Goal: Transaction & Acquisition: Purchase product/service

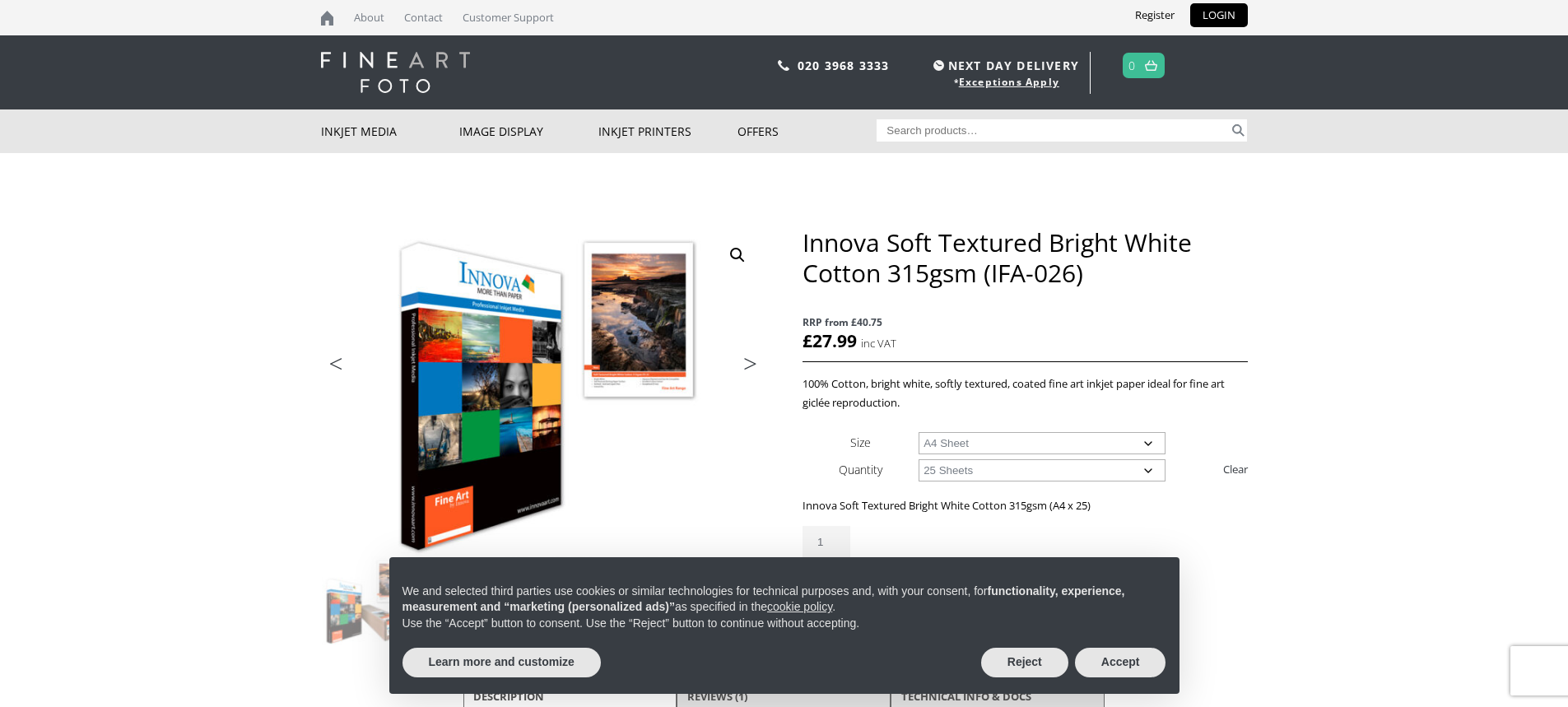
click at [1287, 542] on body "NEXT DAY DELIVERY * Exceptions Apply About Contact Customer Support Register LO…" at bounding box center [784, 353] width 1568 height 707
click at [1013, 660] on button "Reject" at bounding box center [1025, 663] width 88 height 30
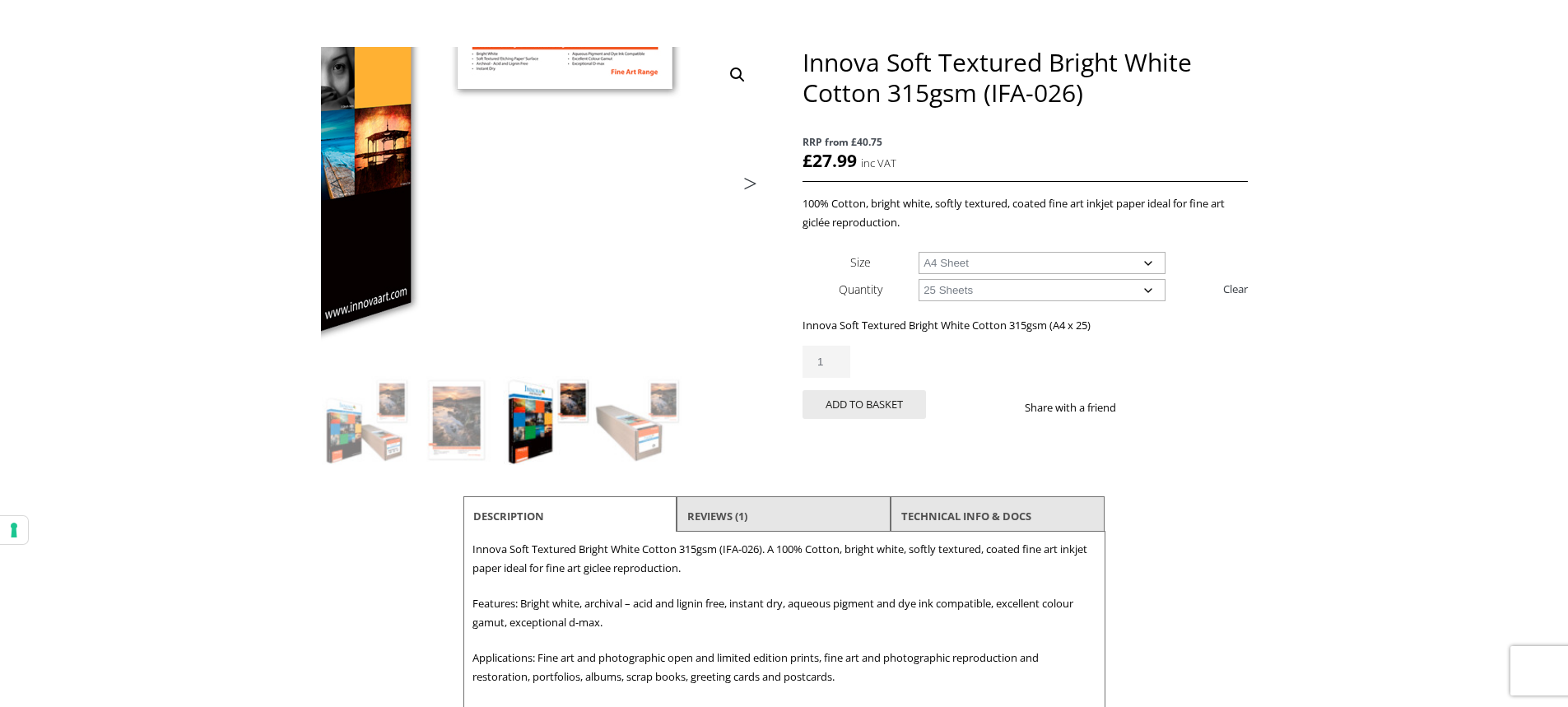
scroll to position [329, 0]
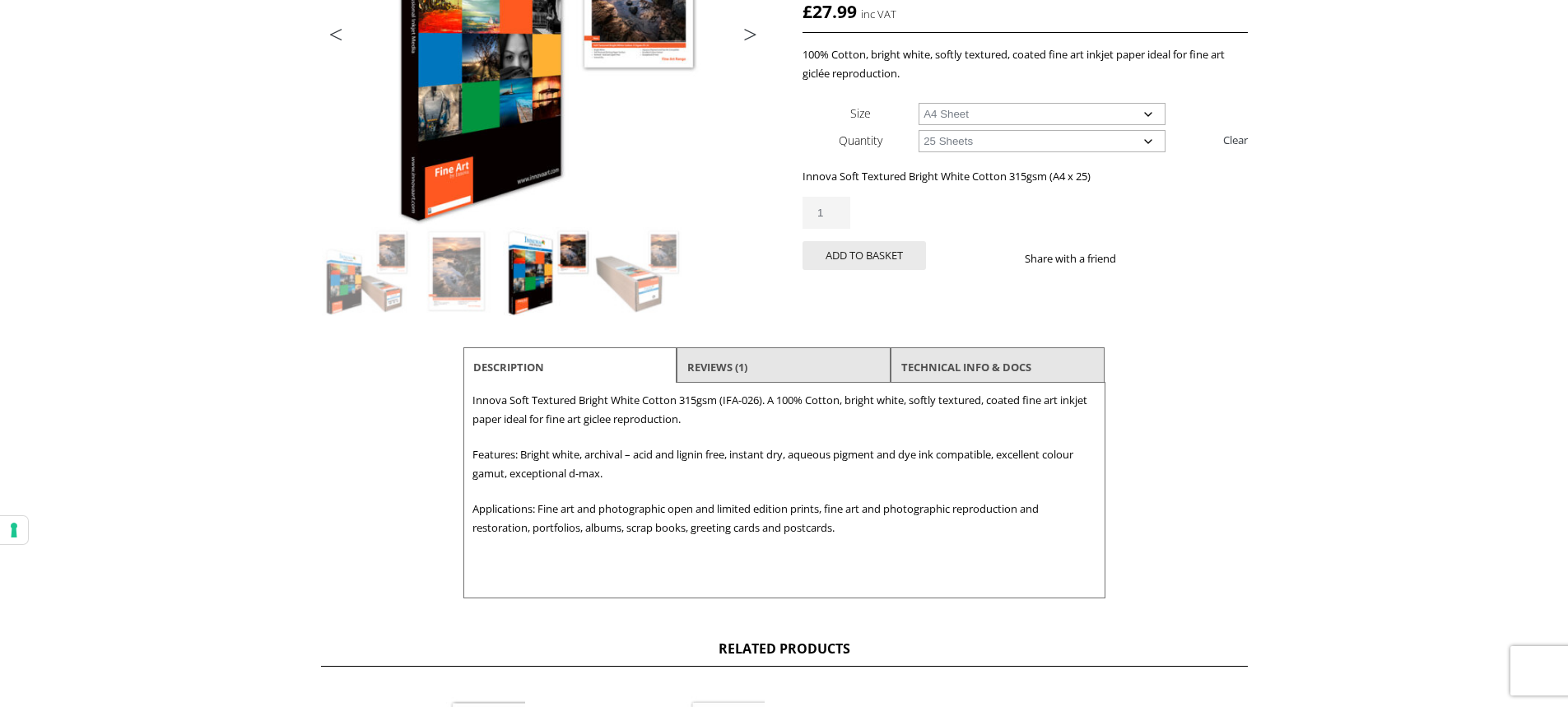
click at [764, 364] on li "Reviews (1)" at bounding box center [784, 367] width 214 height 39
click at [700, 357] on link "Reviews (1)" at bounding box center [717, 367] width 60 height 30
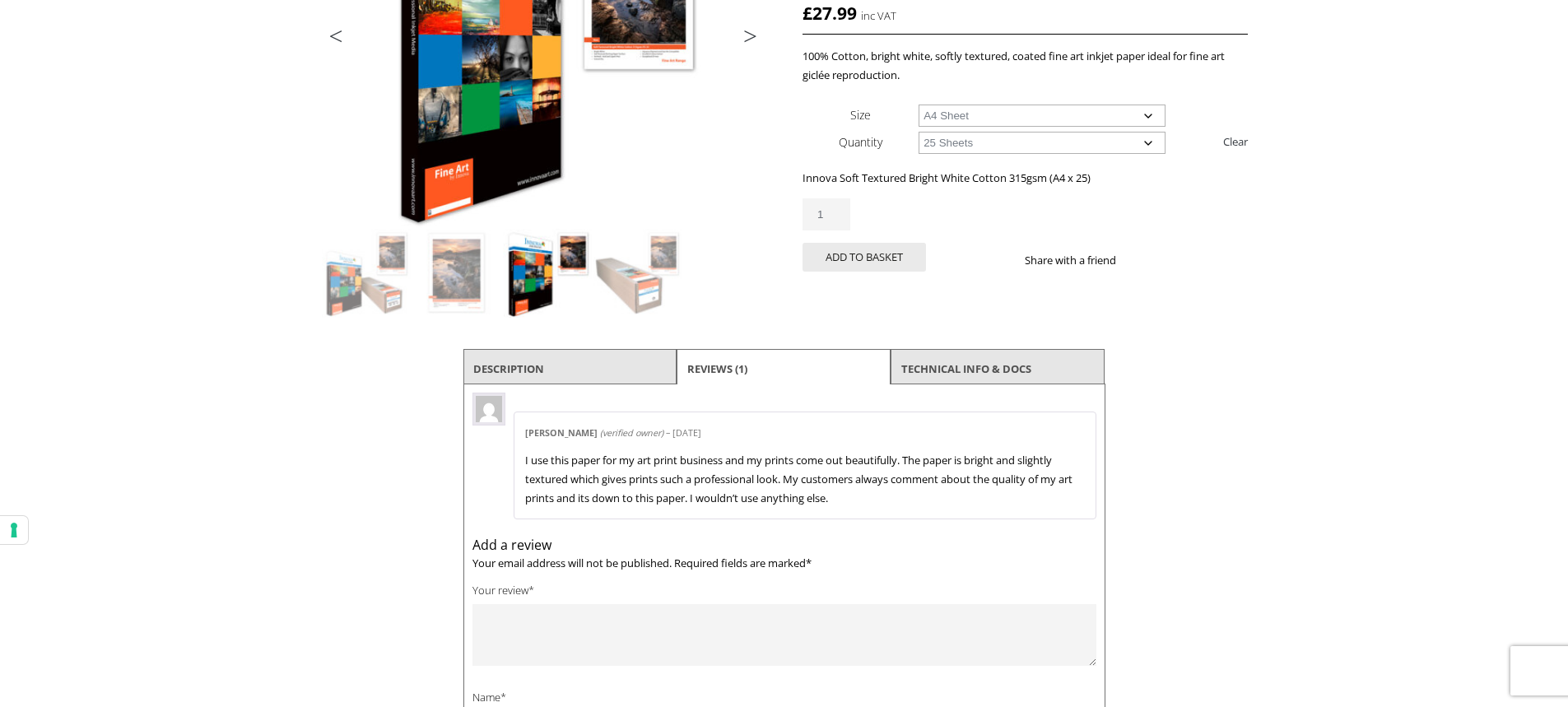
scroll to position [0, 0]
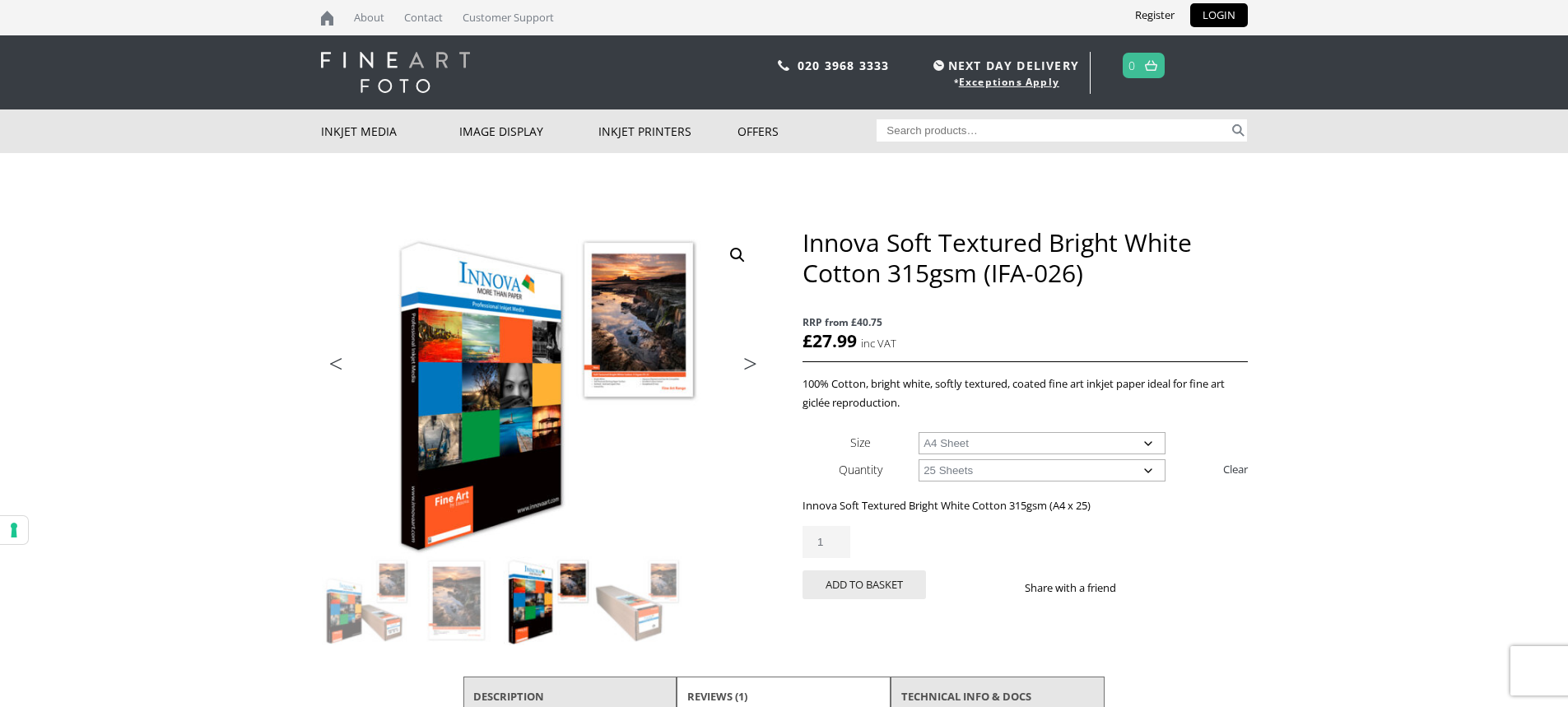
click at [995, 473] on select "Choose an option 25 Sheets" at bounding box center [1042, 470] width 247 height 22
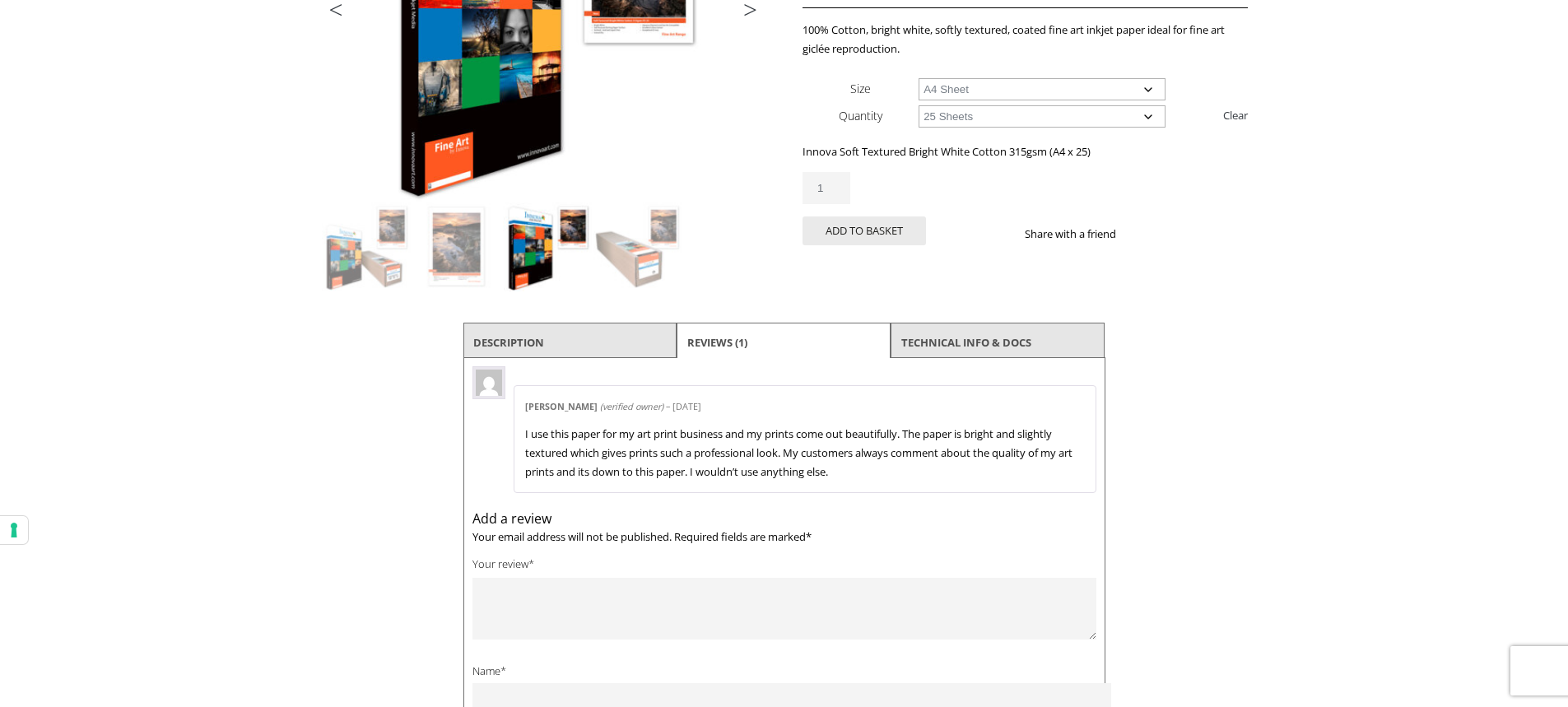
scroll to position [412, 0]
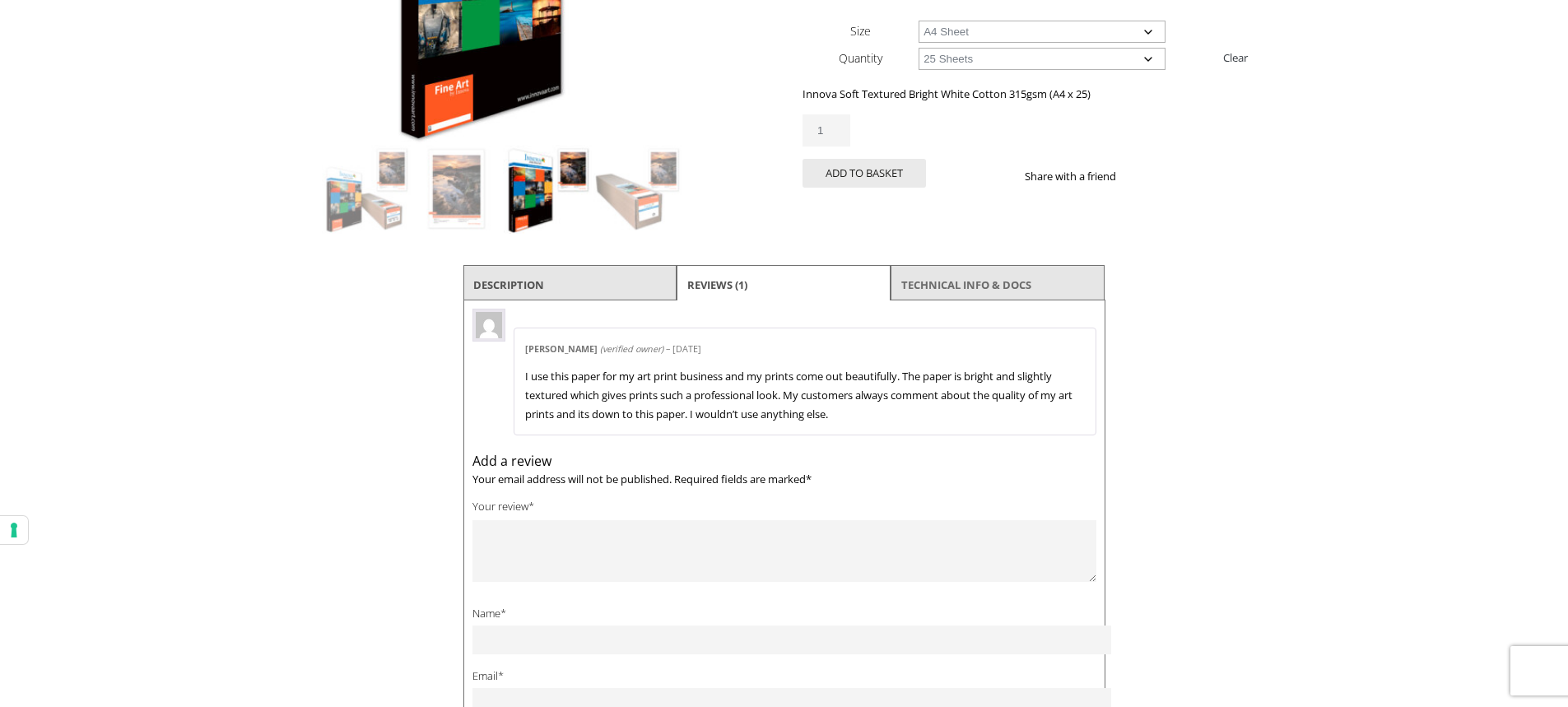
click at [1013, 285] on link "TECHNICAL INFO & DOCS" at bounding box center [966, 284] width 130 height 30
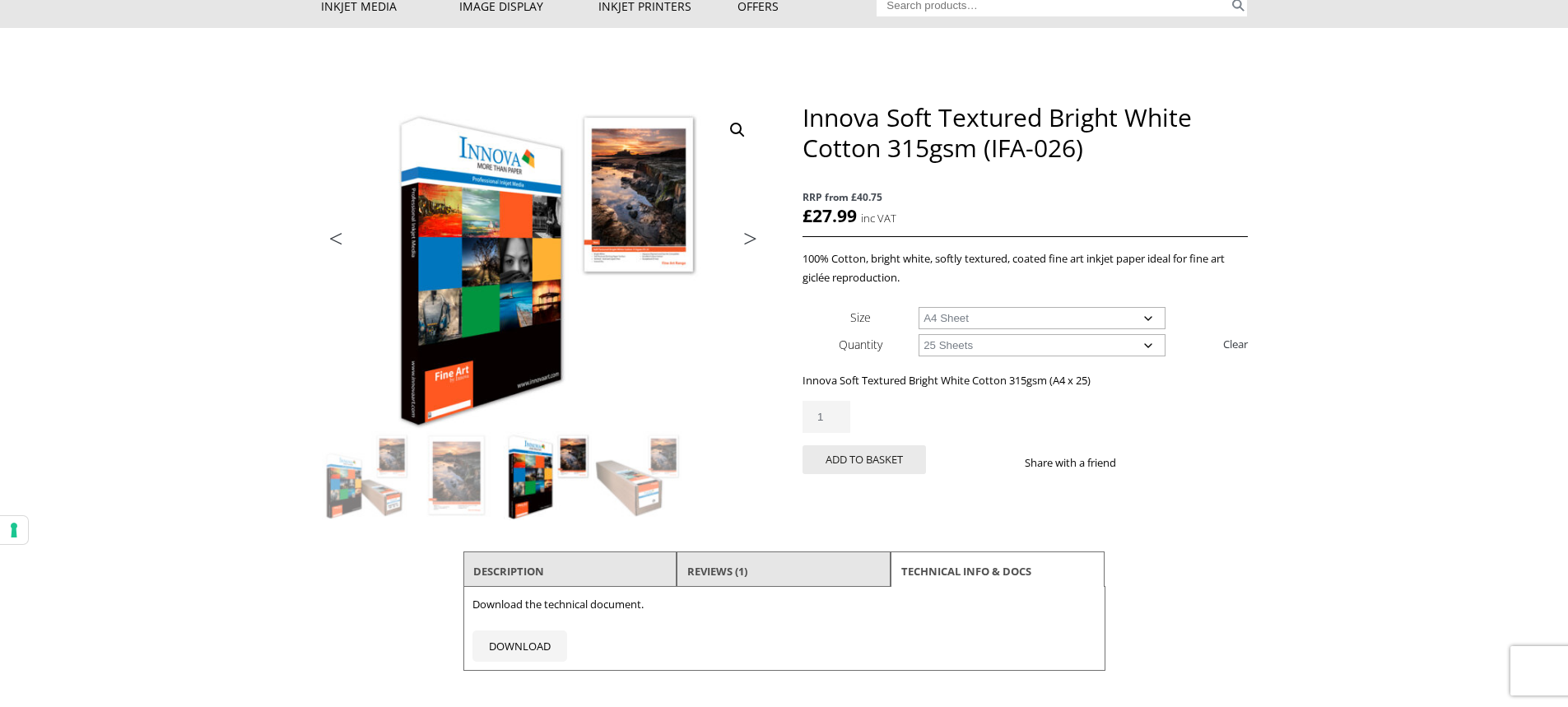
scroll to position [0, 0]
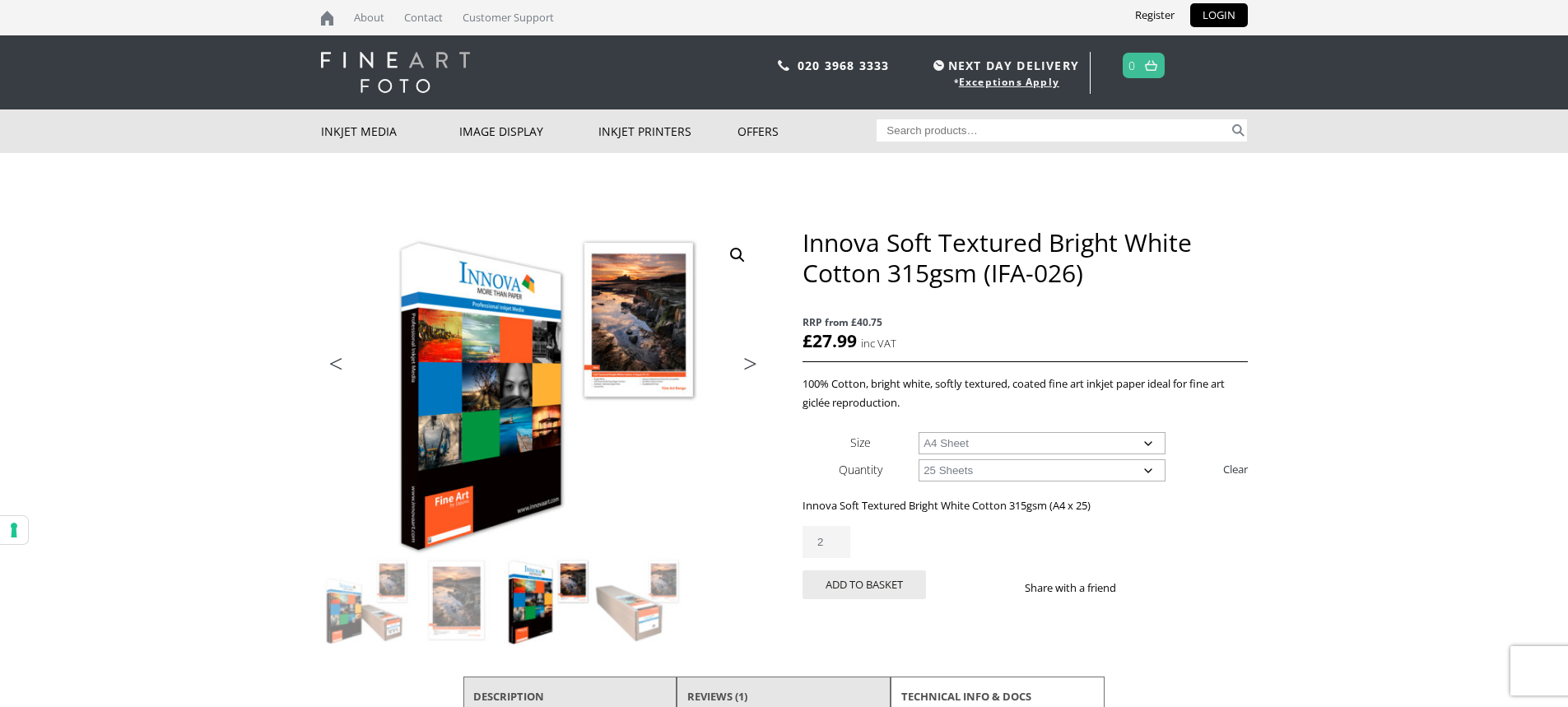
type input "2"
click at [841, 540] on input "2" at bounding box center [827, 542] width 48 height 32
click at [1126, 543] on div "Innova Soft Textured Bright White Cotton 315gsm (IFA-026) quantity 2" at bounding box center [1025, 542] width 445 height 32
click at [855, 588] on button "Add to basket" at bounding box center [864, 585] width 123 height 29
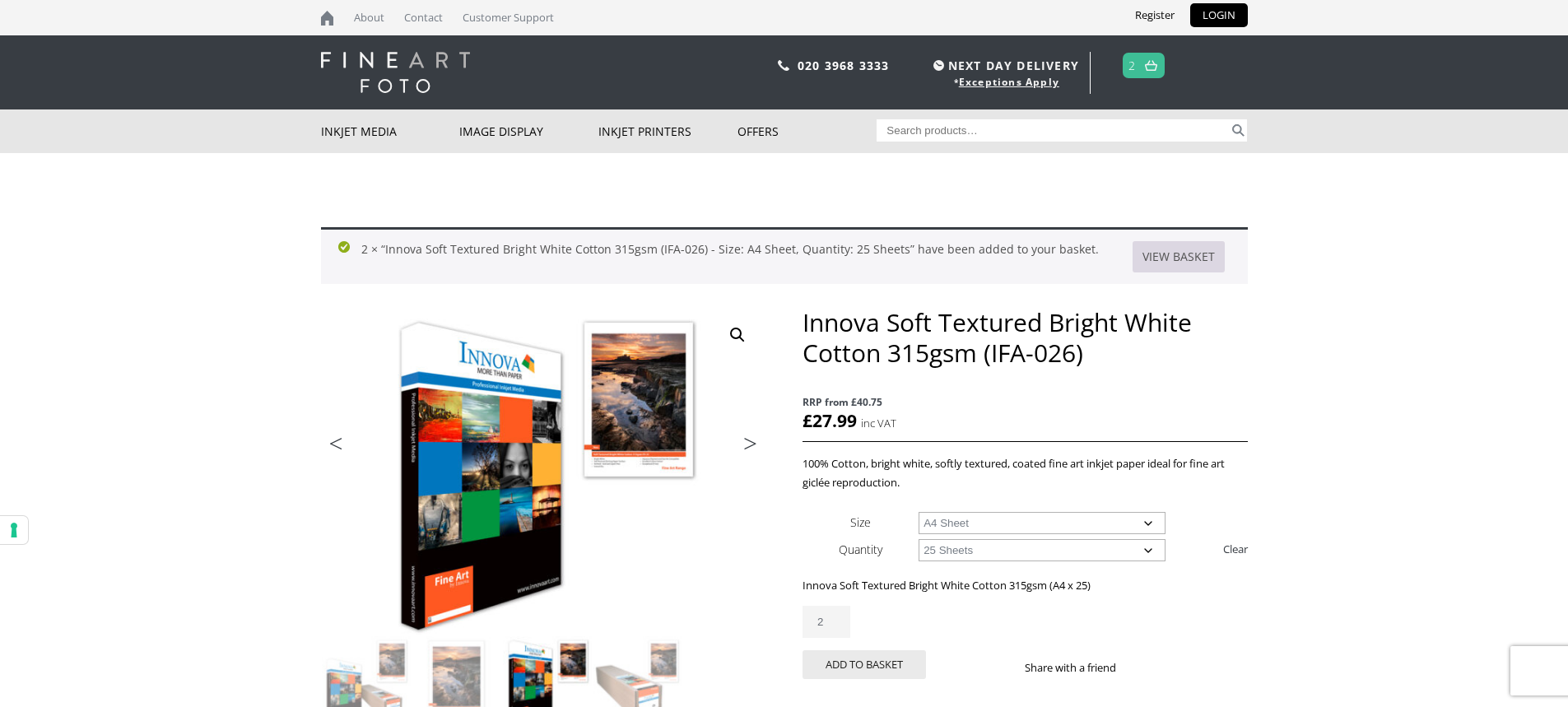
click at [1173, 254] on link "View basket" at bounding box center [1179, 257] width 92 height 31
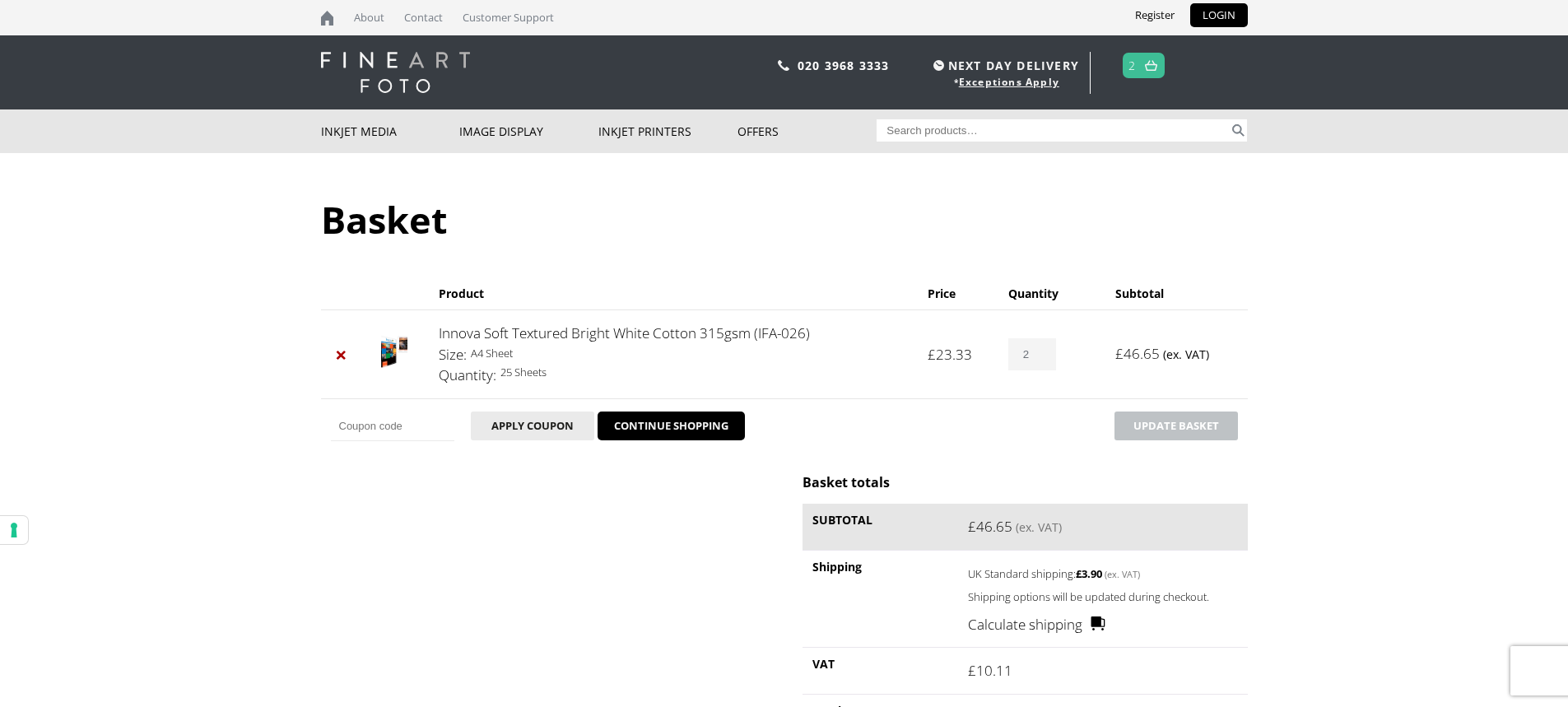
click at [372, 427] on input "Coupon:" at bounding box center [392, 426] width 123 height 30
paste input "10-OFF-TPS2020"
type input "10-OFF-TPS2020"
click at [530, 425] on button "Apply coupon" at bounding box center [532, 426] width 123 height 29
